Goal: Obtain resource: Download file/media

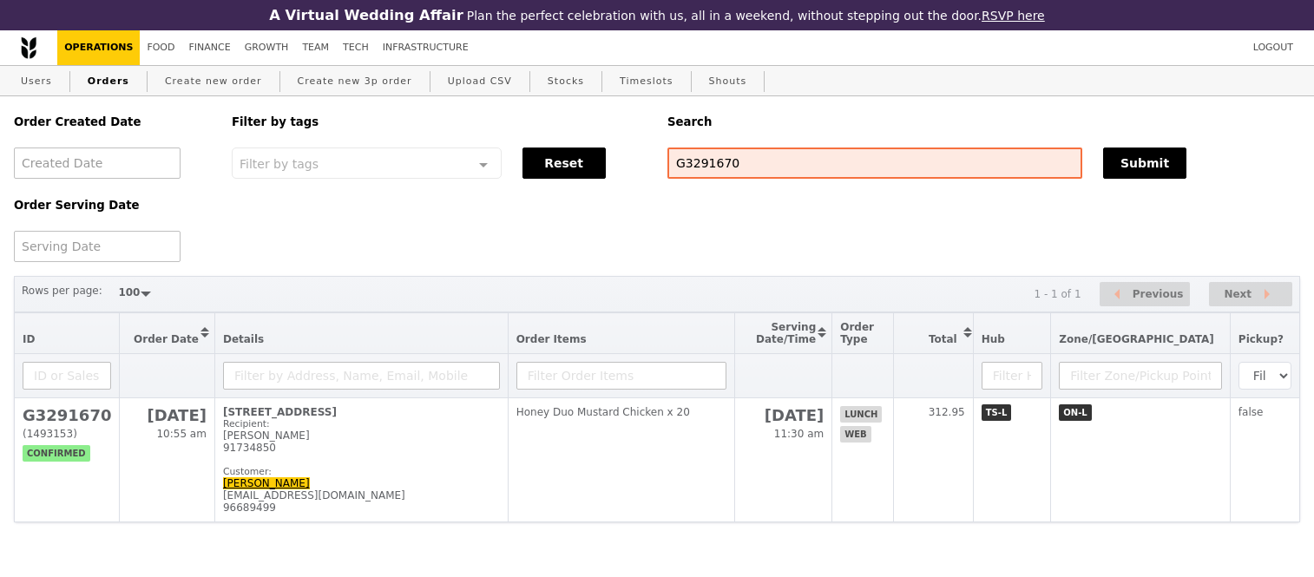
select select "100"
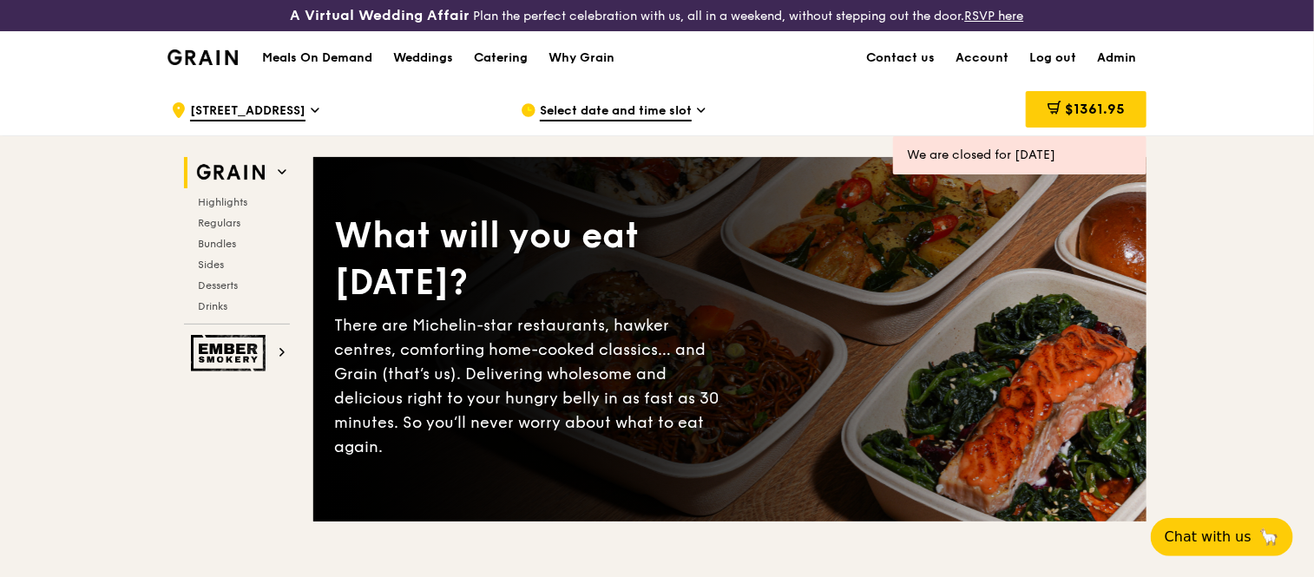
click at [495, 55] on div "Catering" at bounding box center [501, 58] width 54 height 52
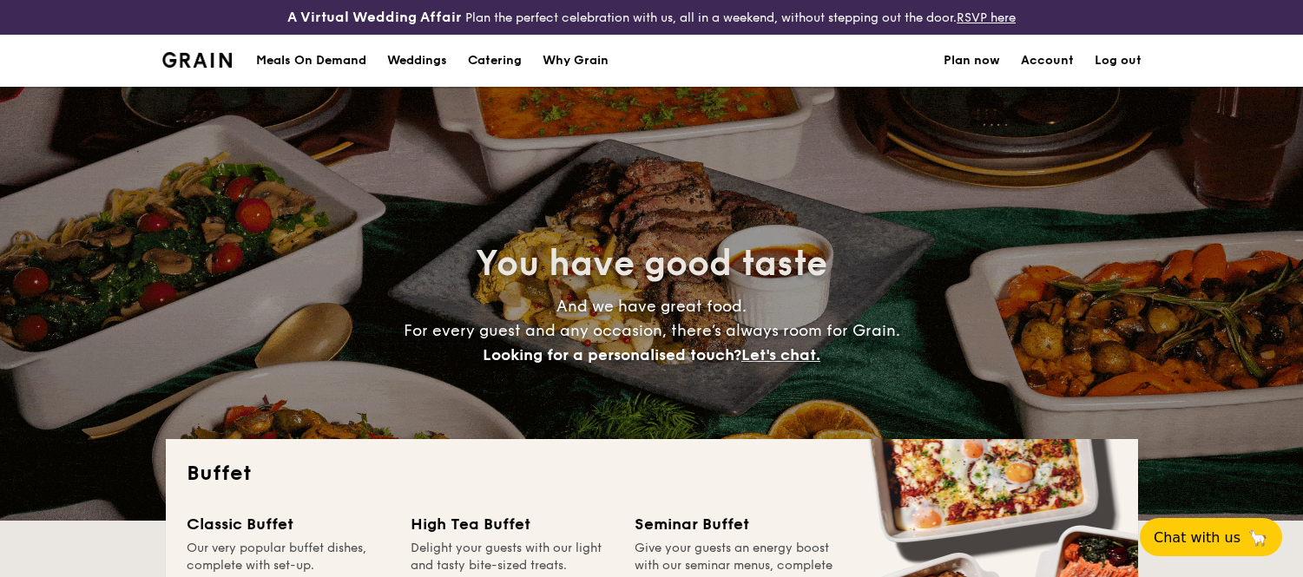
select select
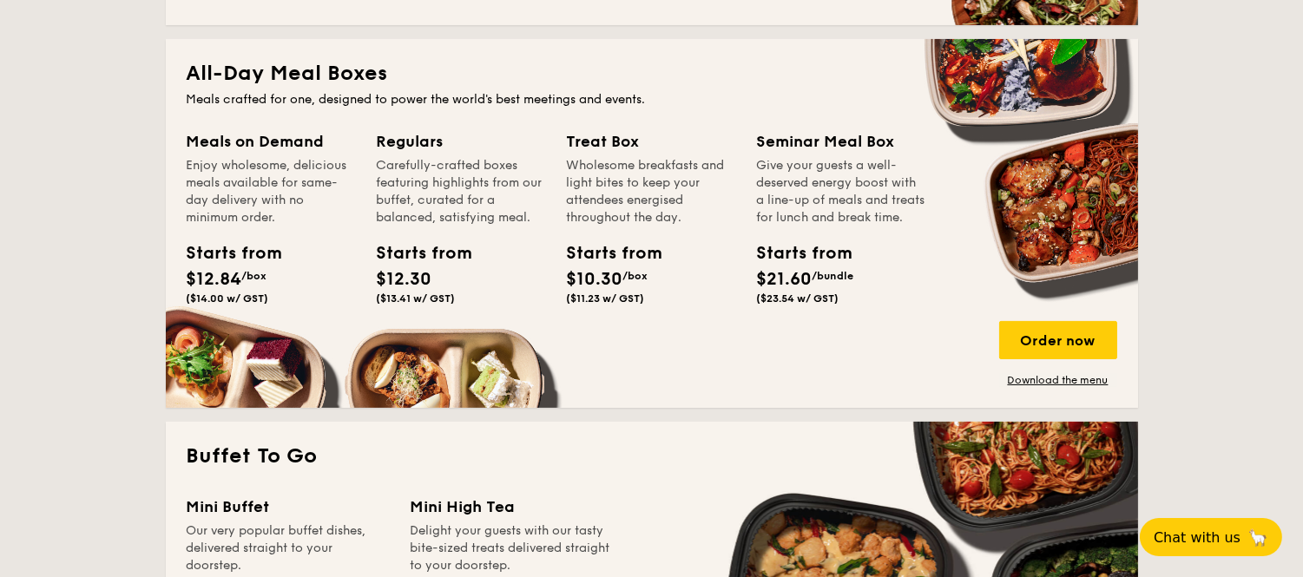
scroll to position [785, 0]
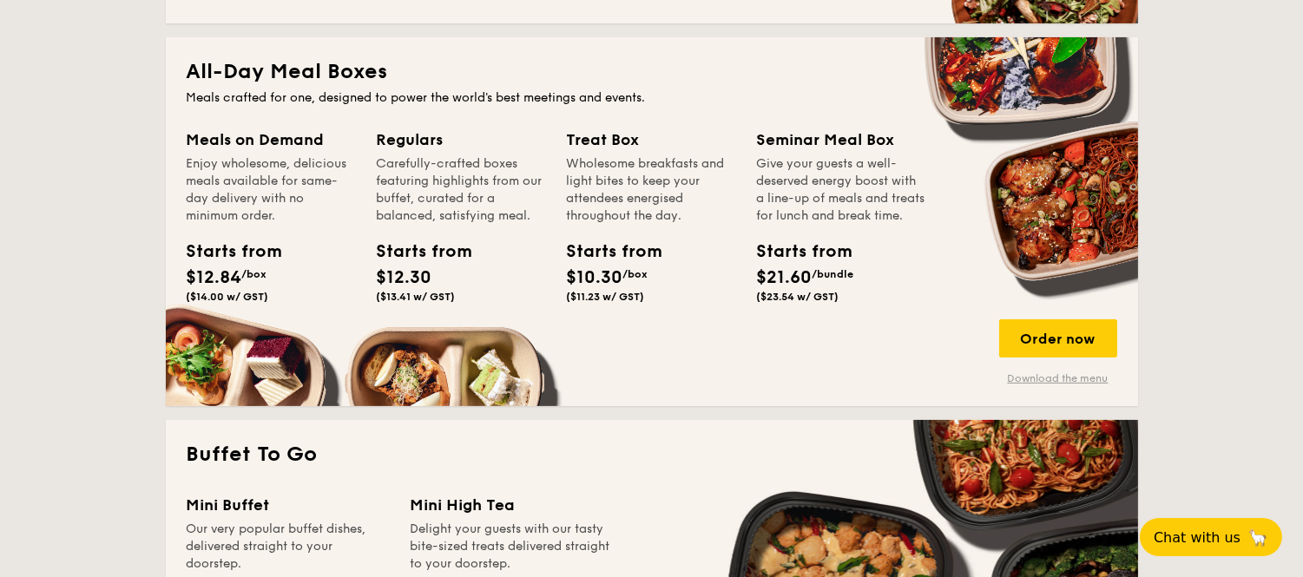
click at [1059, 376] on link "Download the menu" at bounding box center [1058, 378] width 118 height 14
